Goal: Information Seeking & Learning: Understand process/instructions

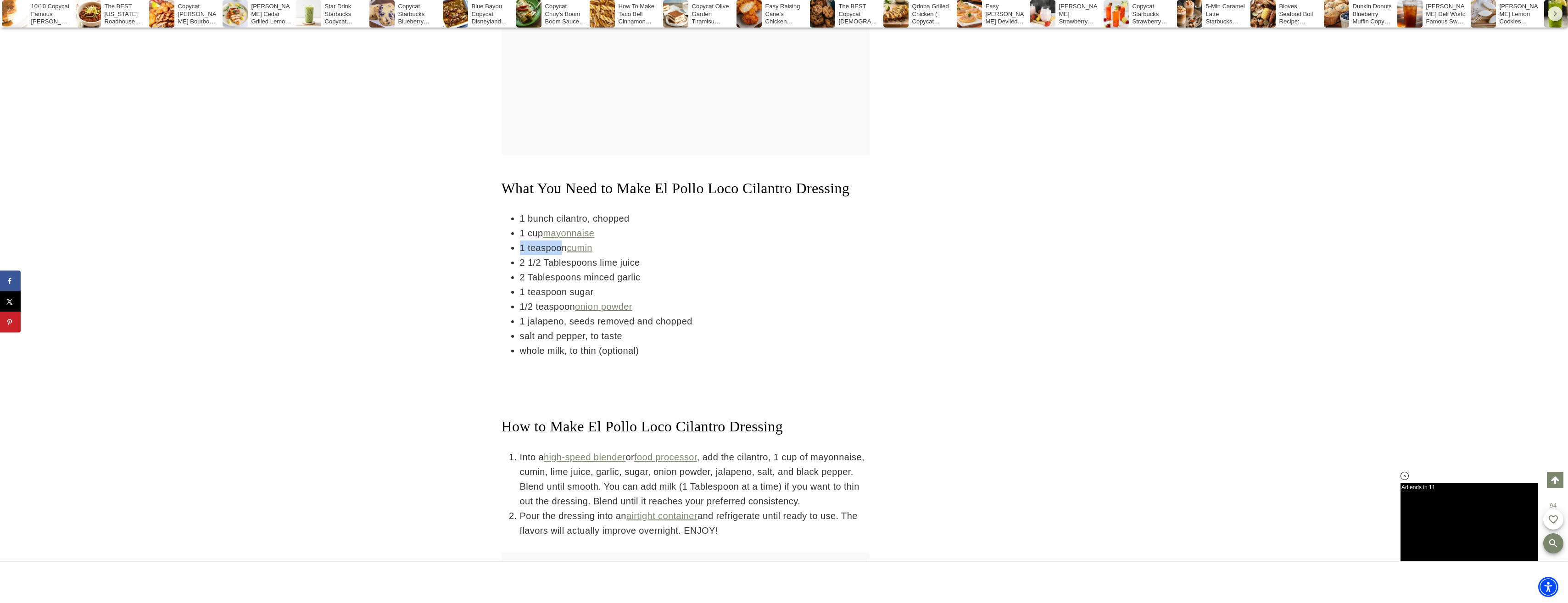
drag, startPoint x: 520, startPoint y: 296, endPoint x: 562, endPoint y: 300, distance: 42.2
click at [562, 255] on li "1 teaspoon cumin" at bounding box center [695, 248] width 350 height 15
drag, startPoint x: 562, startPoint y: 300, endPoint x: 624, endPoint y: 328, distance: 68.0
click at [624, 284] on li "2 Tablespoons minced garlic" at bounding box center [695, 277] width 350 height 15
drag, startPoint x: 624, startPoint y: 328, endPoint x: 633, endPoint y: 328, distance: 9.0
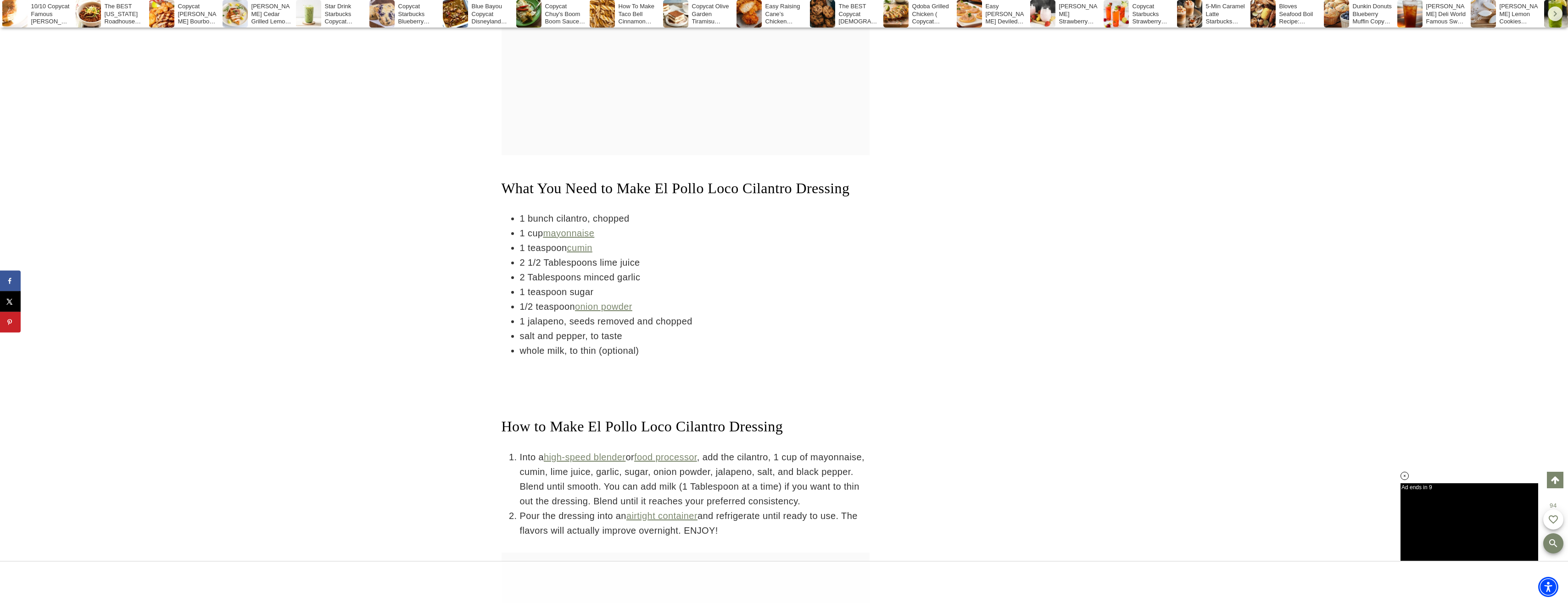
click at [633, 284] on li "2 Tablespoons minced garlic" at bounding box center [695, 277] width 350 height 15
drag, startPoint x: 633, startPoint y: 328, endPoint x: 575, endPoint y: 328, distance: 58.0
click at [575, 284] on li "2 Tablespoons minced garlic" at bounding box center [695, 277] width 350 height 15
drag, startPoint x: 575, startPoint y: 328, endPoint x: 529, endPoint y: 334, distance: 46.4
click at [529, 299] on li "1 teaspoon sugar" at bounding box center [695, 292] width 350 height 15
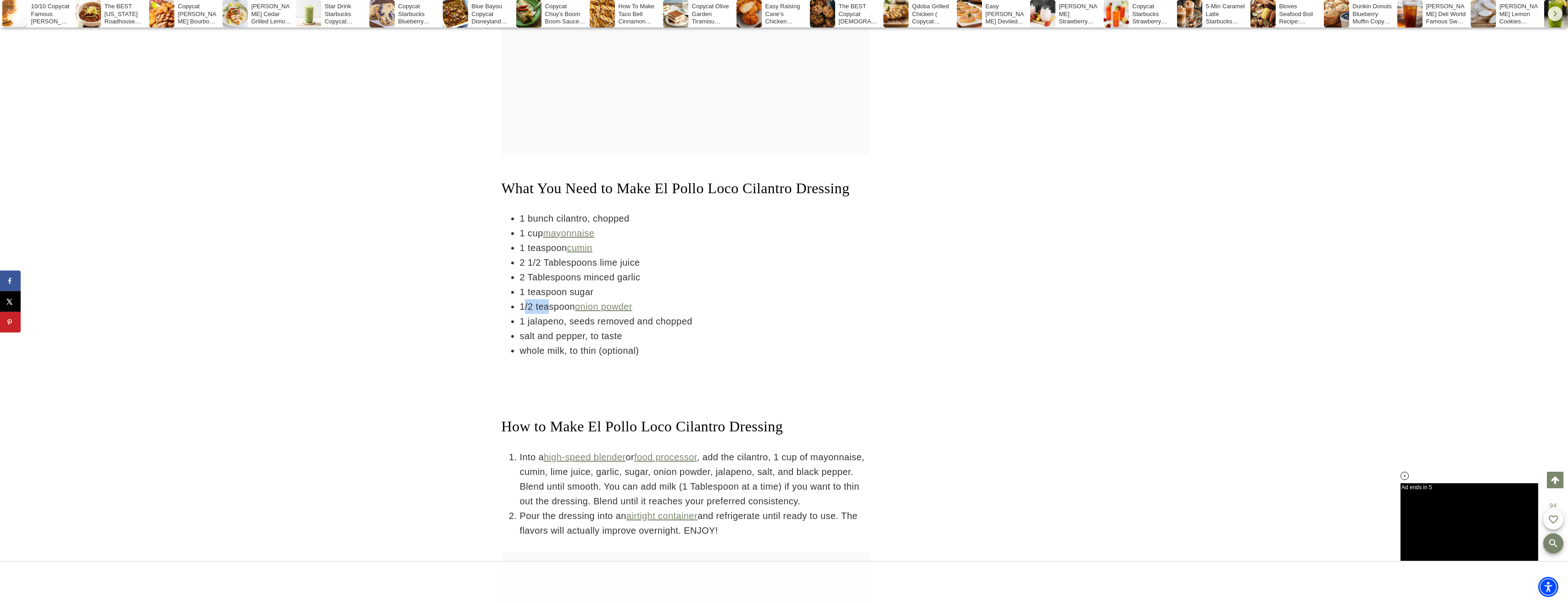
drag, startPoint x: 529, startPoint y: 334, endPoint x: 550, endPoint y: 356, distance: 30.4
click at [550, 314] on li "1/2 teaspoon onion powder" at bounding box center [695, 307] width 350 height 15
drag, startPoint x: 550, startPoint y: 356, endPoint x: 648, endPoint y: 372, distance: 99.3
click at [648, 329] on li "1 jalapeno, seeds removed and chopped" at bounding box center [695, 321] width 350 height 15
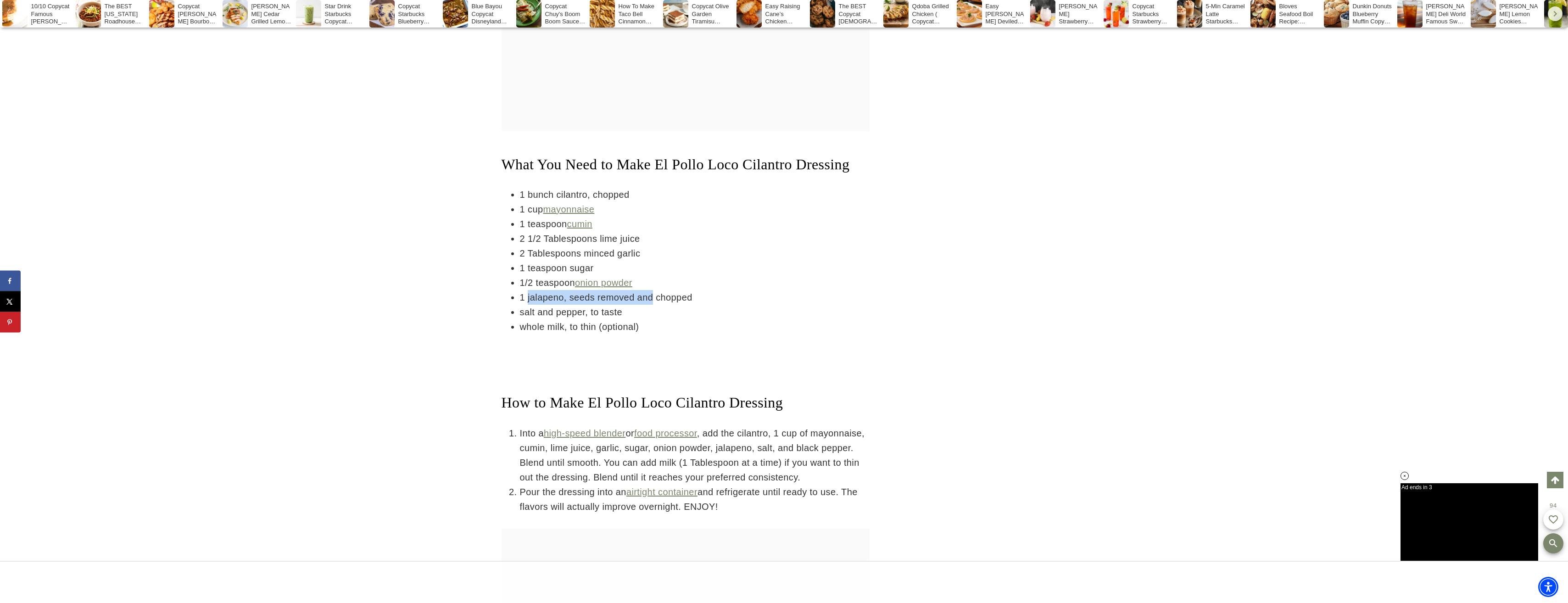
scroll to position [1789, 0]
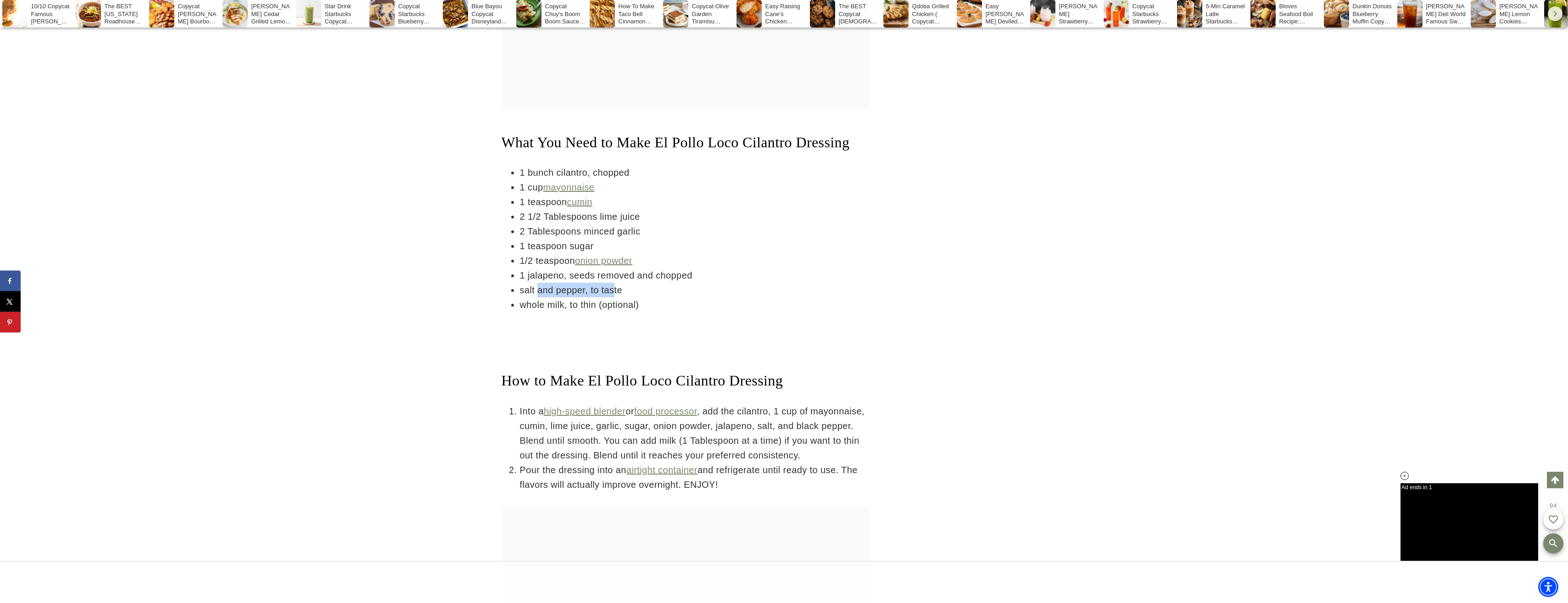
drag, startPoint x: 616, startPoint y: 342, endPoint x: 539, endPoint y: 342, distance: 77.0
click at [539, 297] on li "salt and pepper, to taste" at bounding box center [695, 290] width 350 height 15
drag, startPoint x: 539, startPoint y: 342, endPoint x: 587, endPoint y: 352, distance: 49.0
click at [587, 312] on ul "1 bunch cilantro, chopped 1 cup mayonnaise 1 teaspoon cumin 2 1/2 Tablespoons l…" at bounding box center [686, 238] width 368 height 147
drag, startPoint x: 587, startPoint y: 352, endPoint x: 584, endPoint y: 356, distance: 5.0
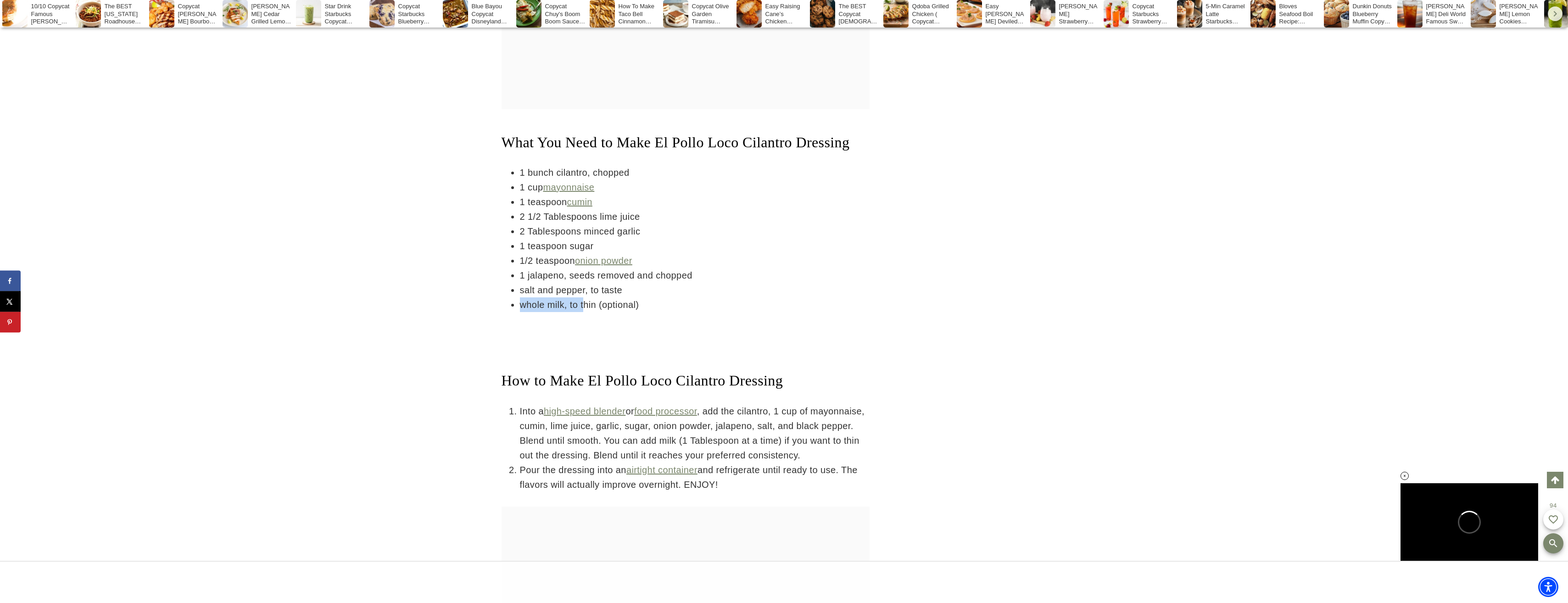
click at [584, 312] on li "whole milk, to thin (optional)" at bounding box center [695, 305] width 350 height 15
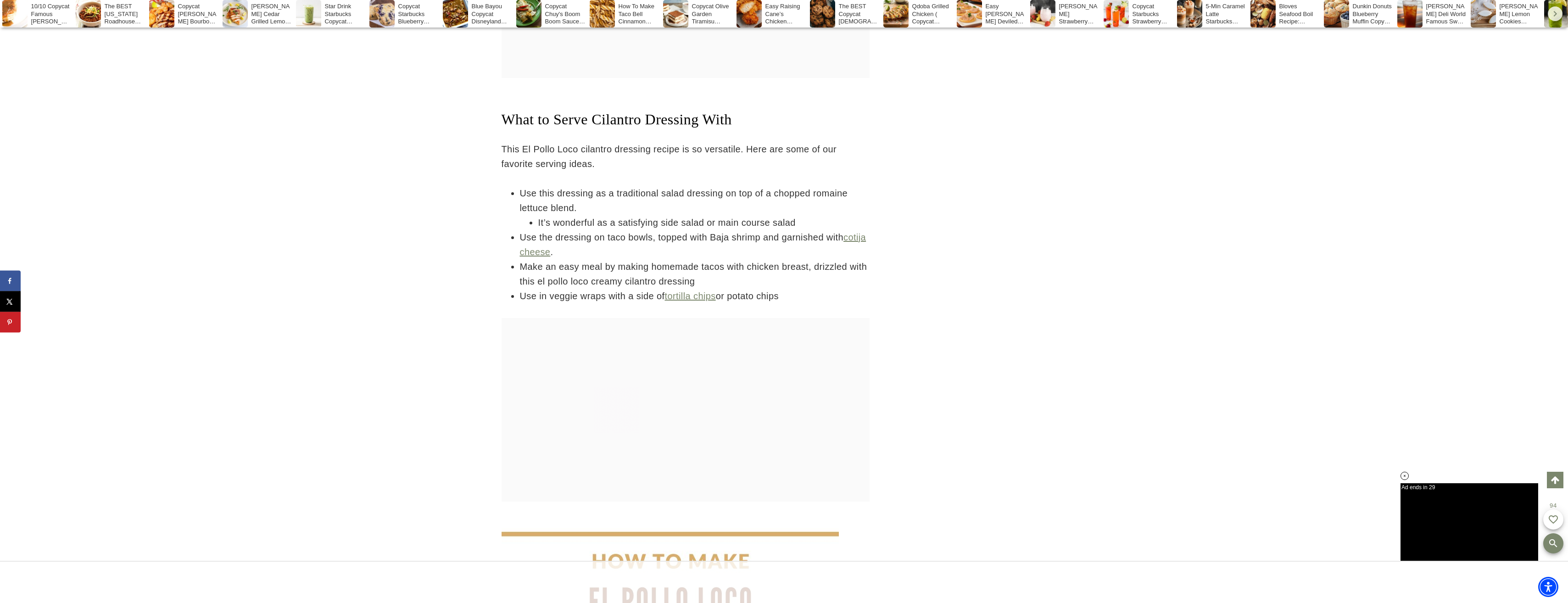
scroll to position [0, 0]
